Goal: Navigation & Orientation: Find specific page/section

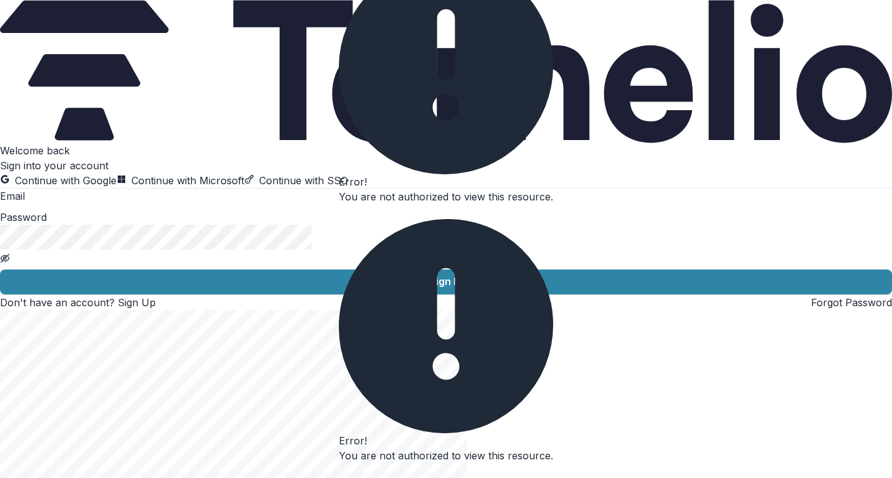
type input "**********"
click at [212, 295] on button "Sign In" at bounding box center [446, 282] width 892 height 25
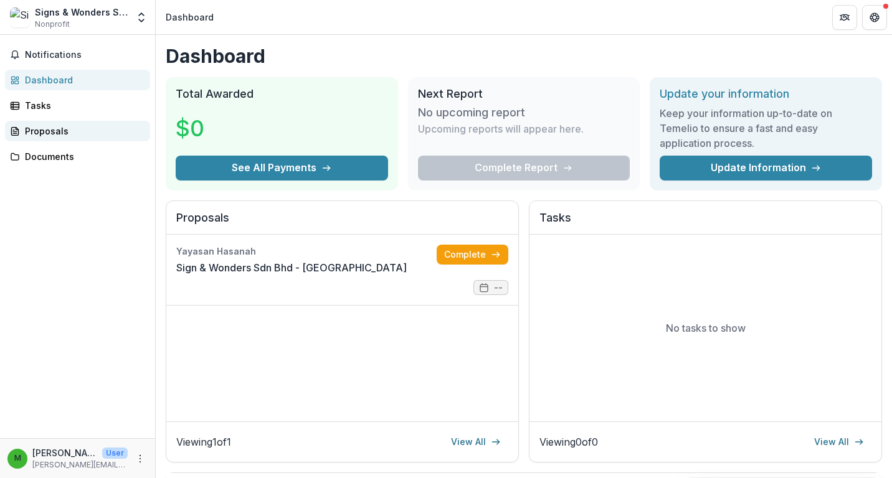
click at [58, 128] on div "Proposals" at bounding box center [82, 131] width 115 height 13
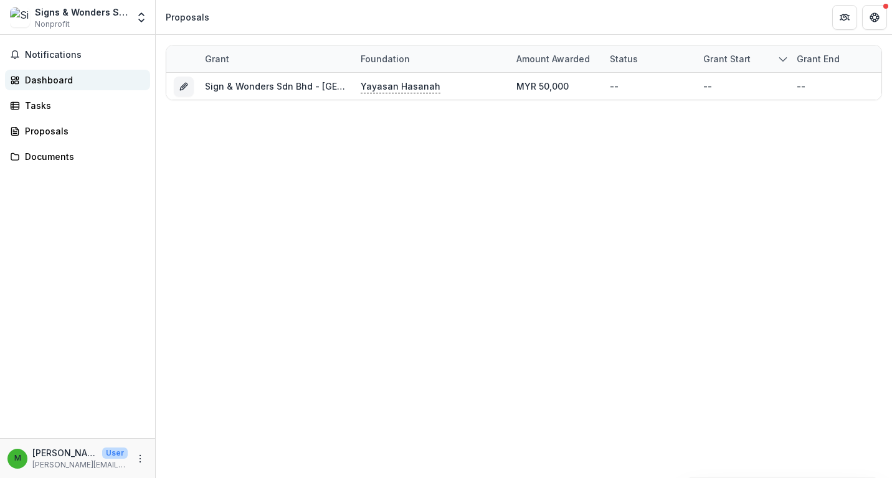
click at [57, 83] on div "Dashboard" at bounding box center [82, 80] width 115 height 13
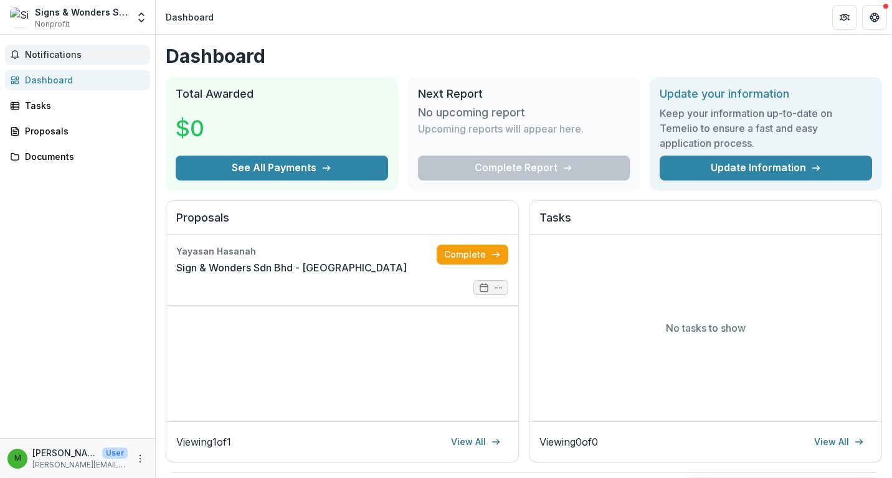
click at [56, 52] on span "Notifications" at bounding box center [85, 55] width 120 height 11
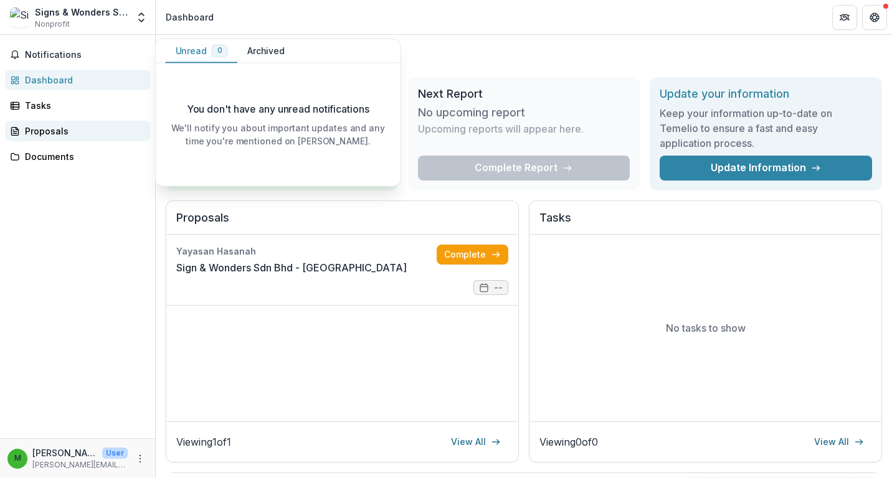
click at [53, 132] on div "Proposals" at bounding box center [82, 131] width 115 height 13
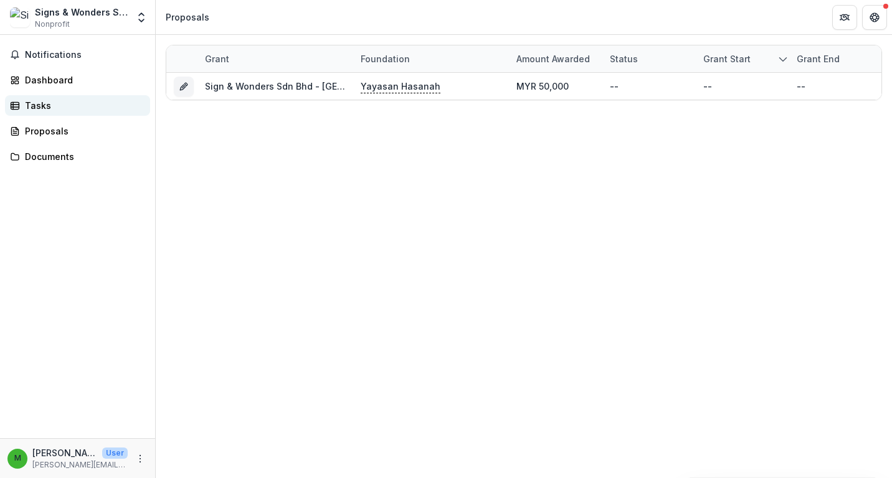
click at [53, 113] on link "Tasks" at bounding box center [77, 105] width 145 height 21
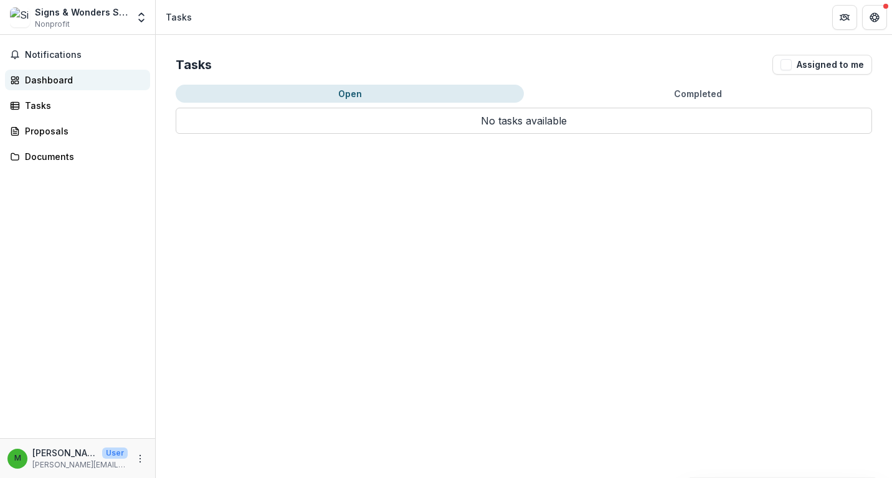
click at [59, 77] on div "Dashboard" at bounding box center [82, 80] width 115 height 13
